Goal: Book appointment/travel/reservation

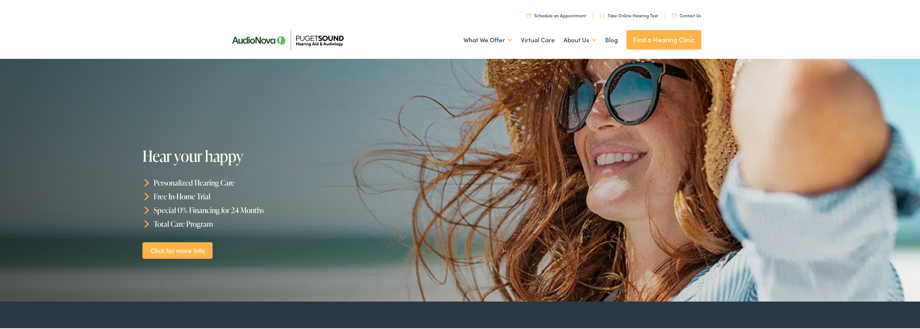
click at [644, 42] on link "Find a Hearing Clinic" at bounding box center [663, 39] width 75 height 20
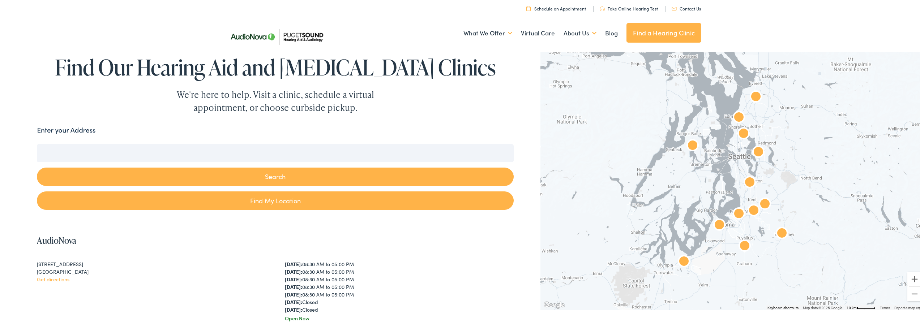
click at [339, 155] on input "Enter your Address" at bounding box center [275, 152] width 477 height 18
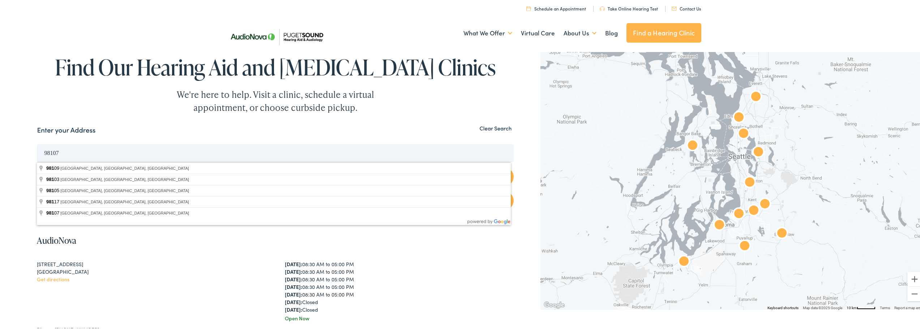
type input "98107"
click at [37, 167] on button "Search" at bounding box center [275, 176] width 477 height 18
